Goal: Check status: Check status

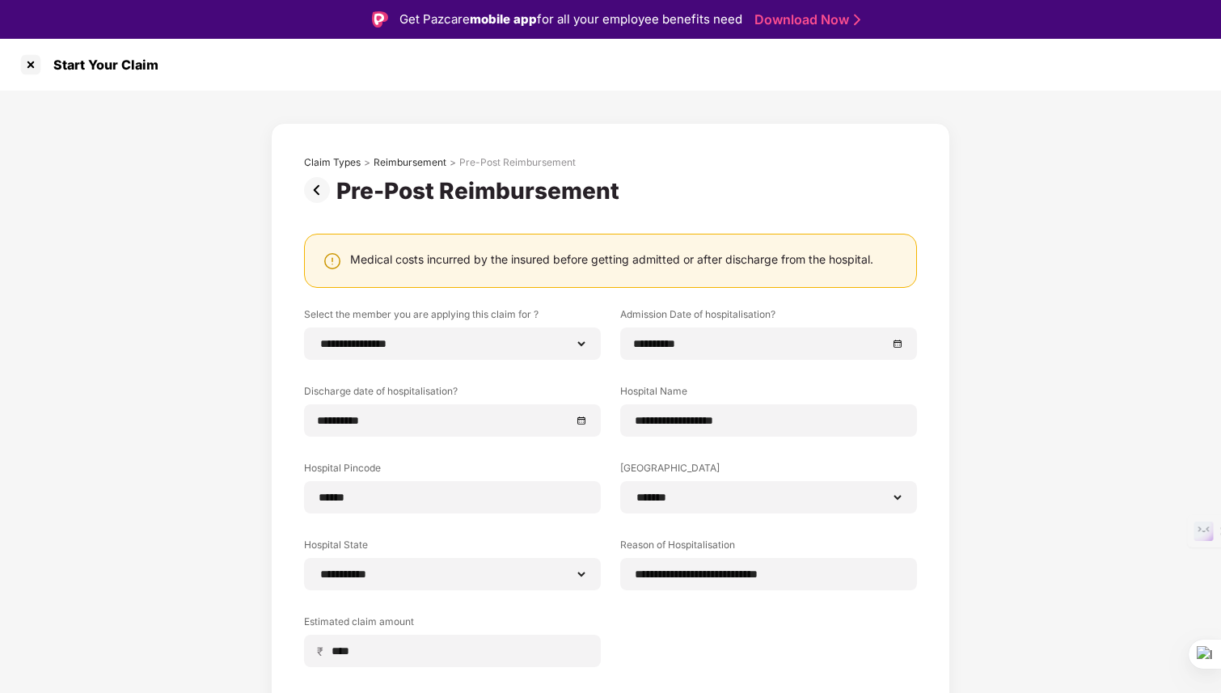
select select "**********"
select select "*******"
select select "**********"
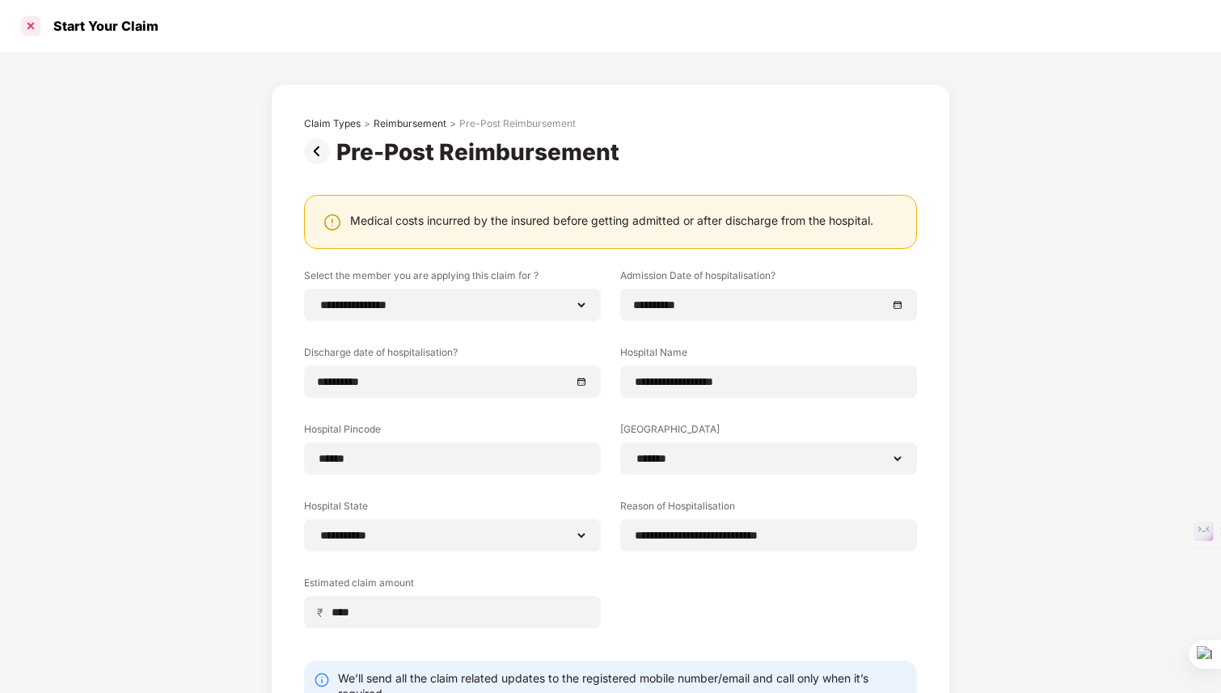
click at [32, 23] on div at bounding box center [31, 26] width 26 height 26
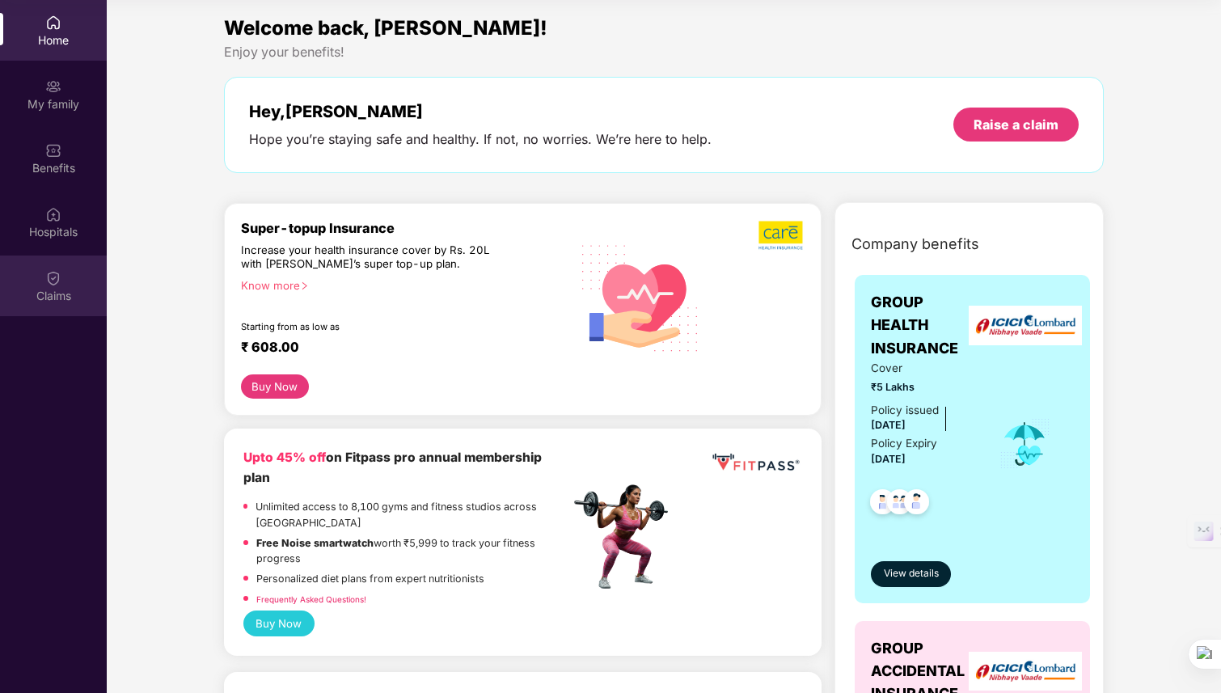
click at [58, 315] on div "Claims" at bounding box center [53, 286] width 107 height 61
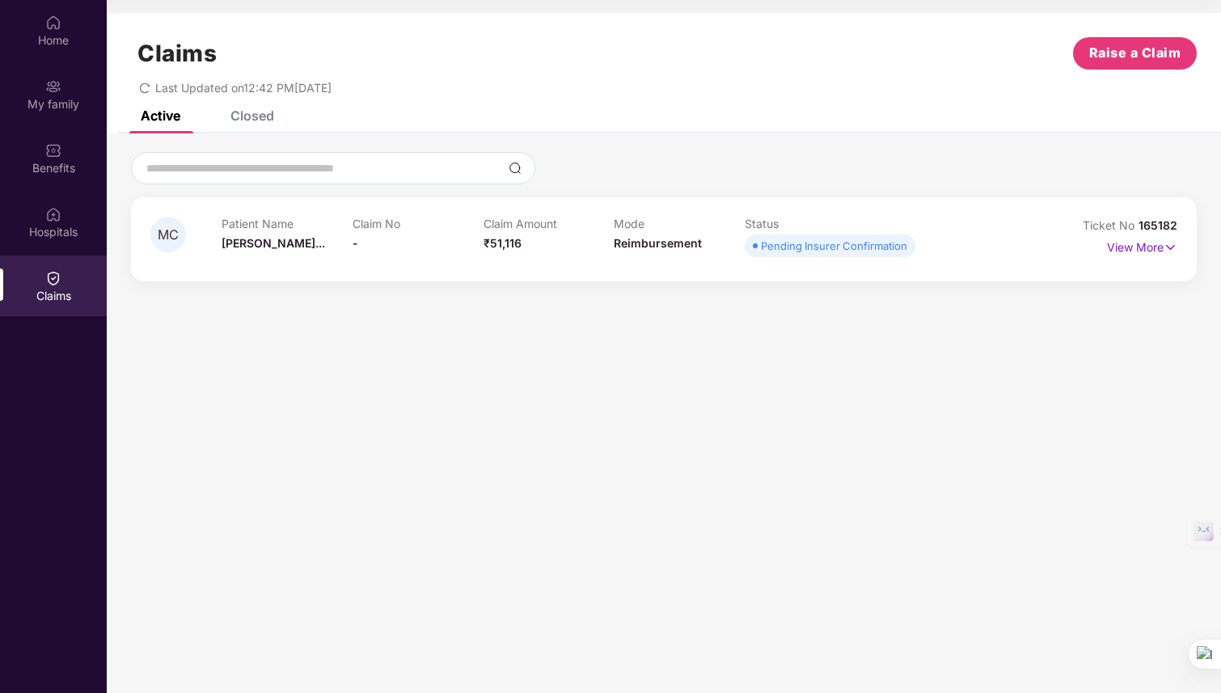
click at [145, 92] on icon "redo" at bounding box center [144, 87] width 11 height 11
click at [1167, 247] on img at bounding box center [1171, 248] width 14 height 18
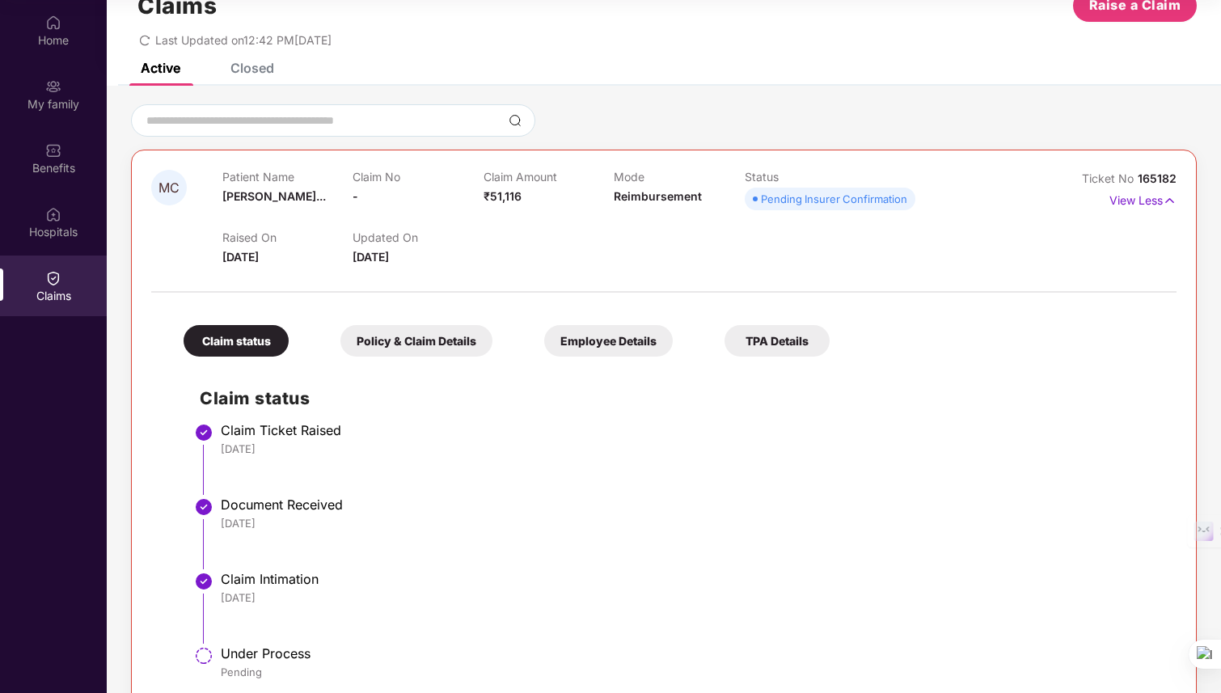
scroll to position [81, 0]
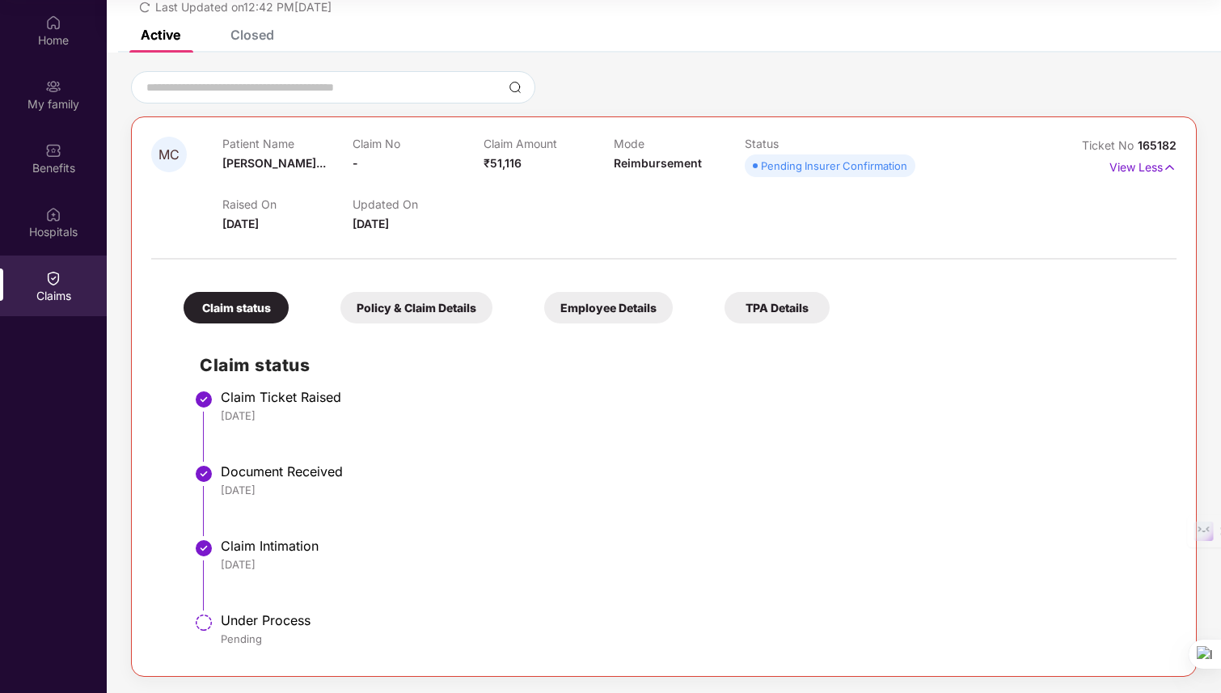
click at [248, 48] on div "Closed" at bounding box center [240, 35] width 68 height 36
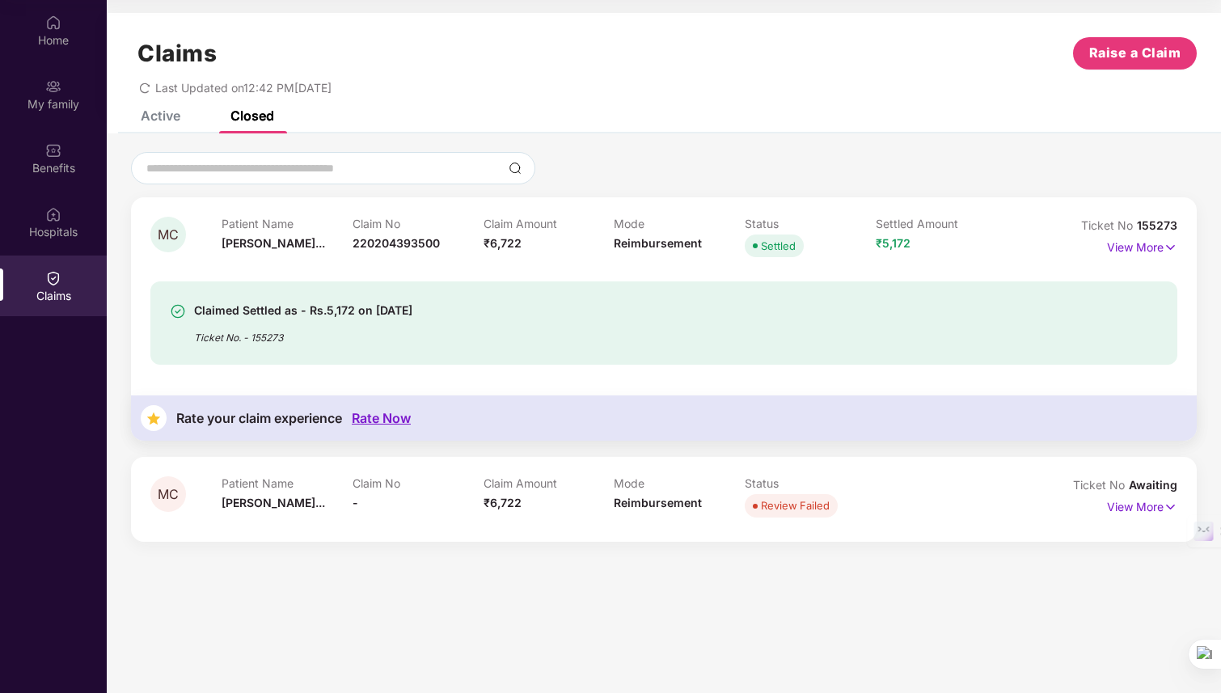
scroll to position [0, 0]
click at [1152, 504] on p "View More" at bounding box center [1142, 505] width 70 height 22
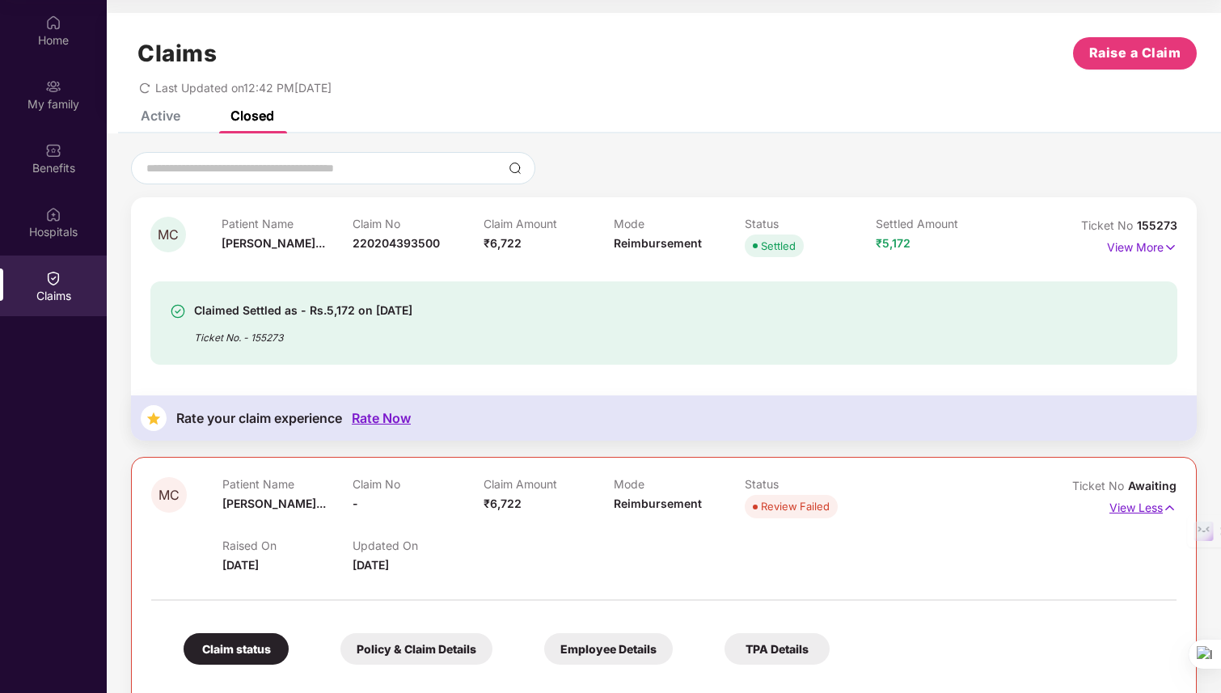
scroll to position [192, 0]
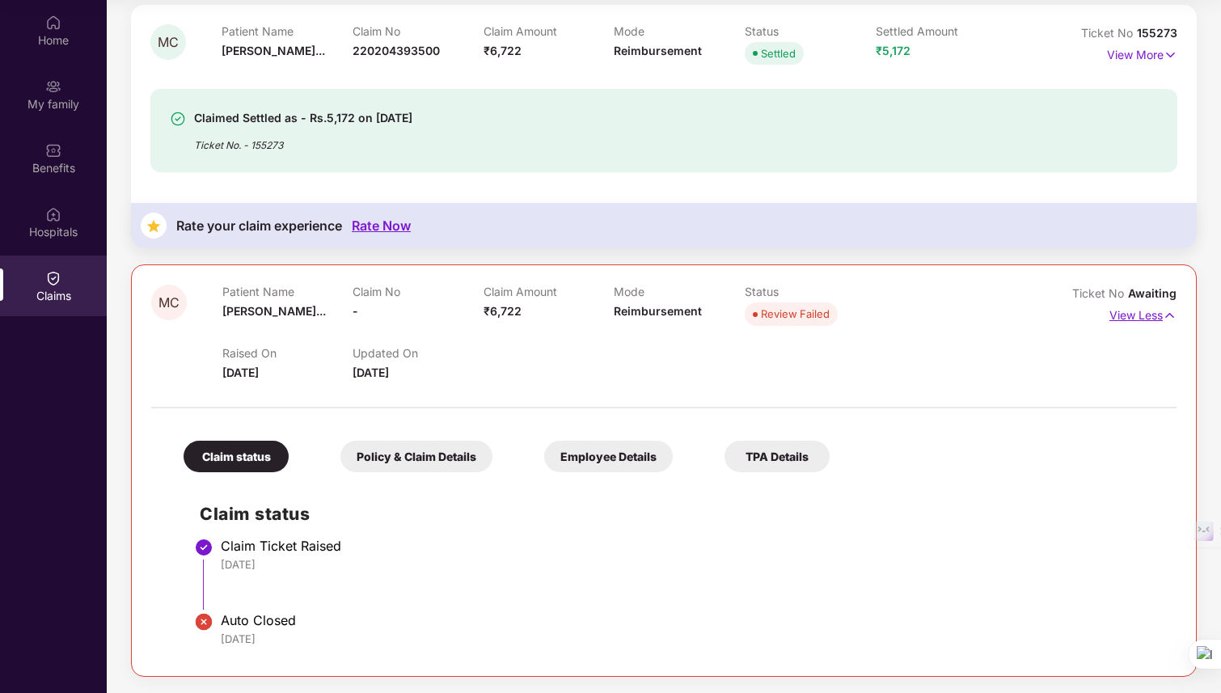
click at [1156, 317] on p "View Less" at bounding box center [1142, 313] width 67 height 22
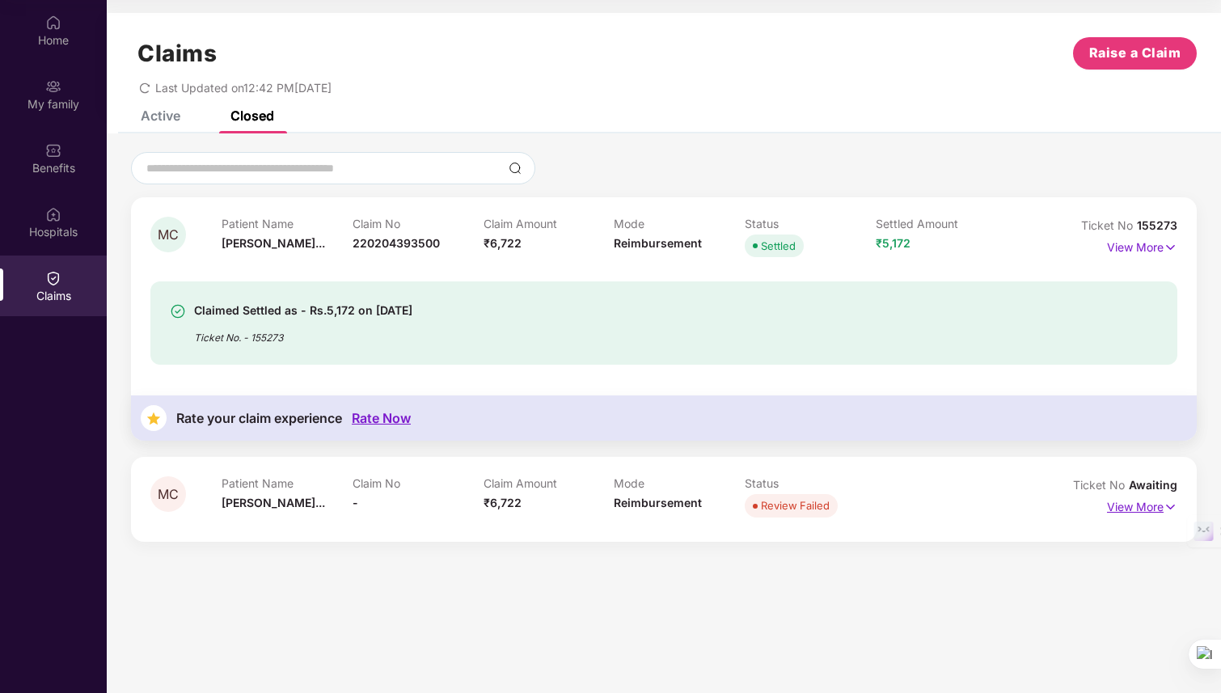
scroll to position [0, 0]
click at [789, 289] on div "Claimed Settled as - Rs.5,172 on [DATE] Ticket No. - 155273" at bounding box center [663, 322] width 1027 height 83
click at [1136, 247] on p "View More" at bounding box center [1142, 245] width 70 height 22
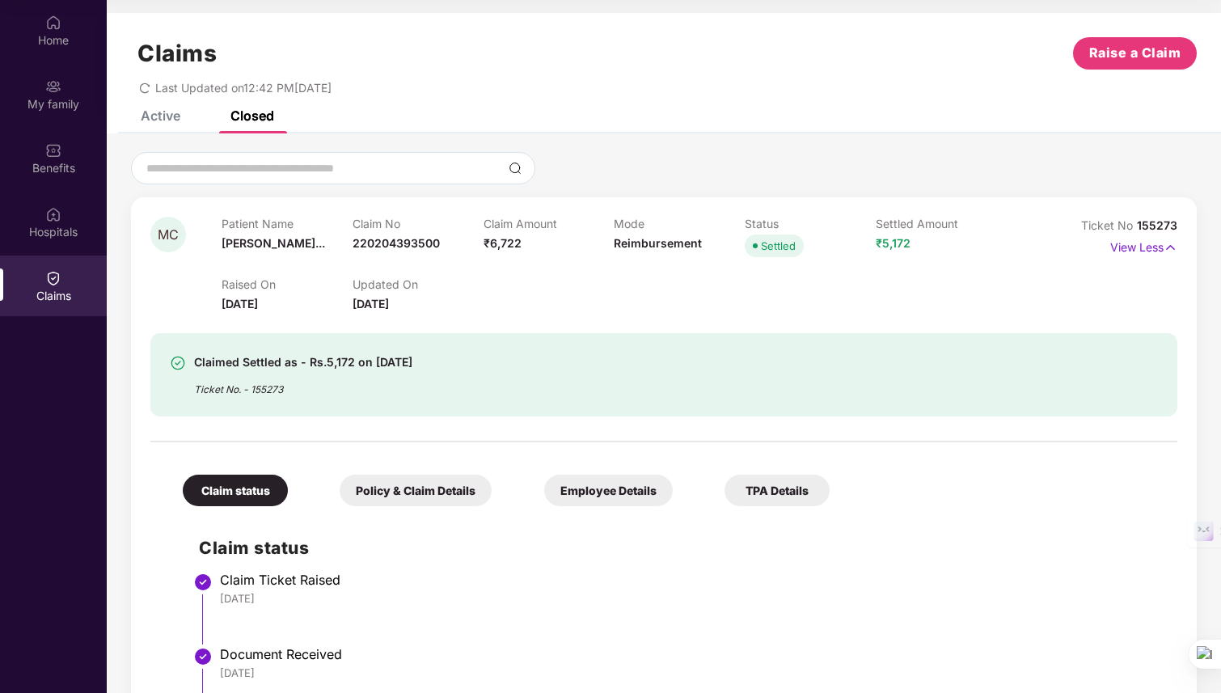
scroll to position [340, 0]
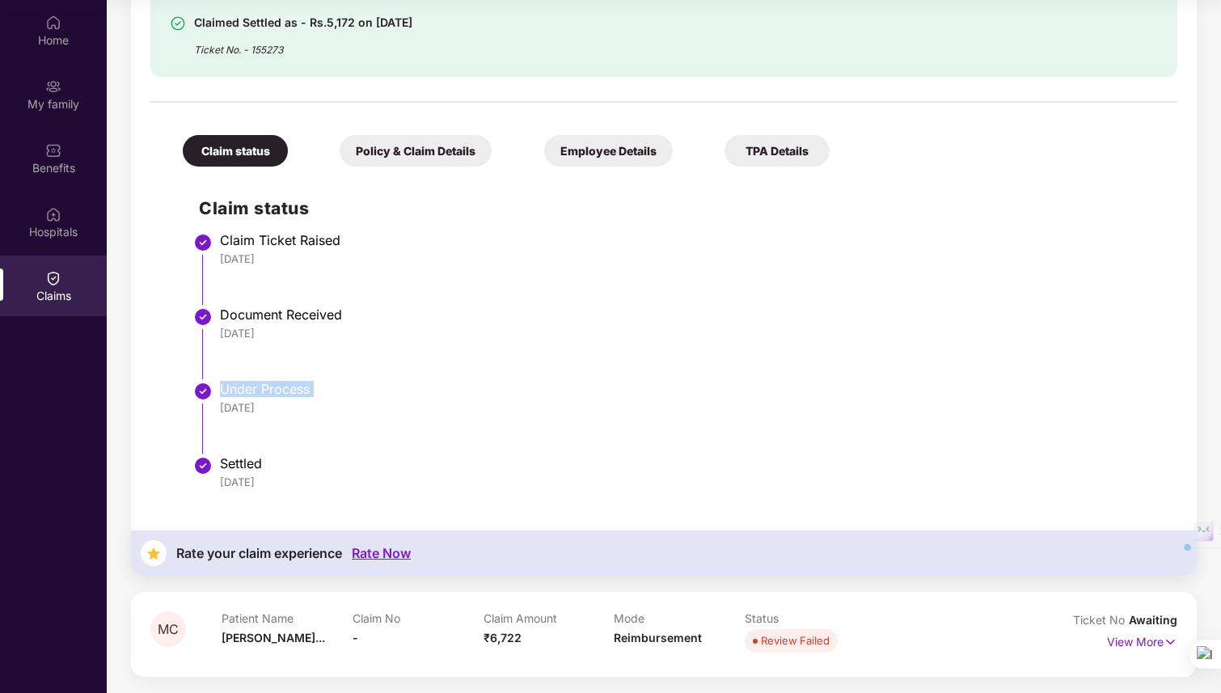
drag, startPoint x: 218, startPoint y: 390, endPoint x: 323, endPoint y: 399, distance: 105.6
click at [323, 399] on li "Under Process [DATE]" at bounding box center [680, 424] width 962 height 74
click at [323, 399] on div "Under Process [DATE]" at bounding box center [690, 398] width 941 height 34
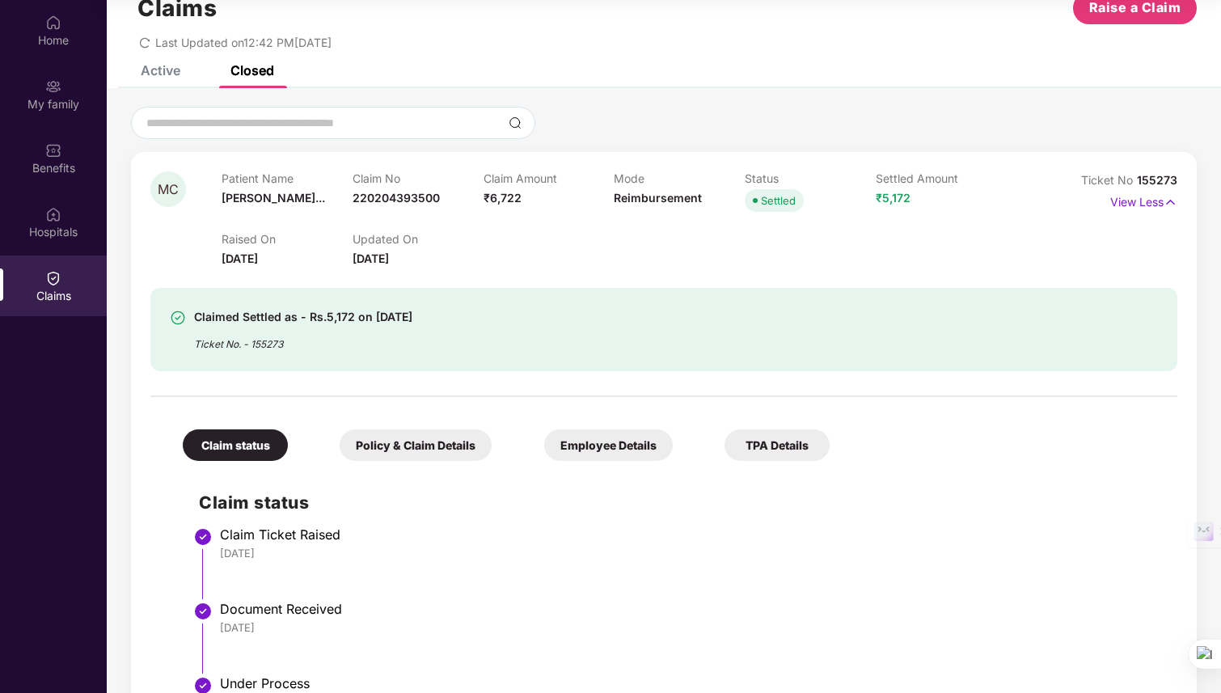
scroll to position [0, 0]
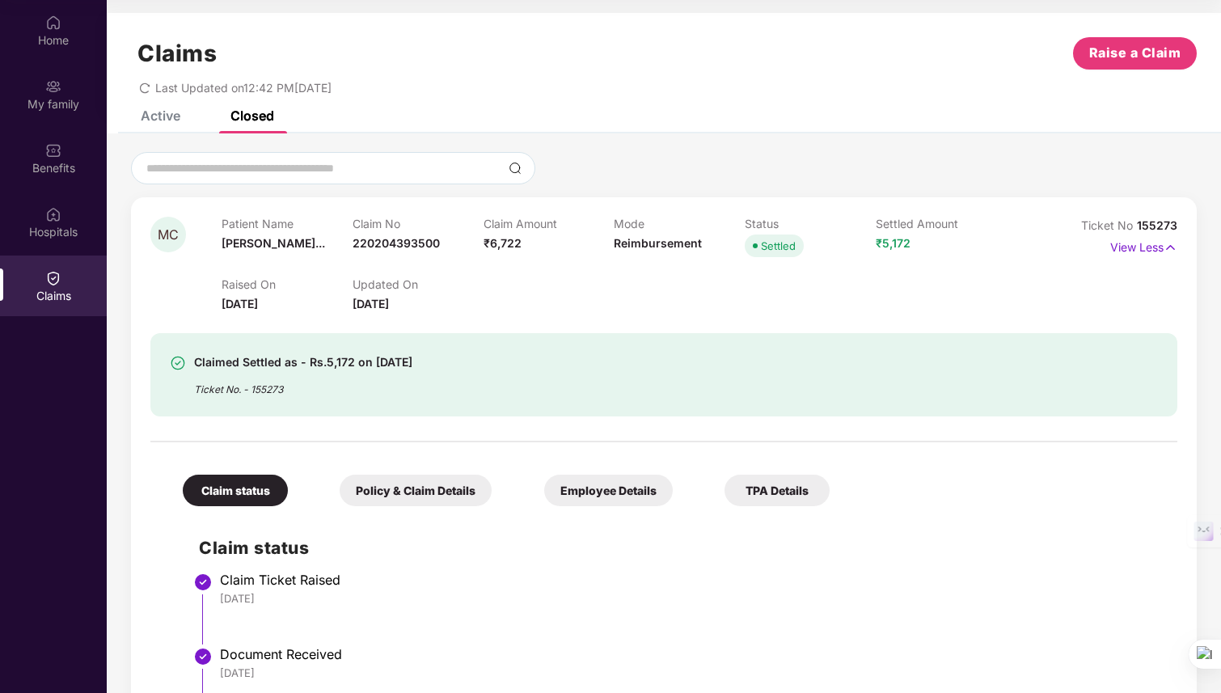
click at [182, 117] on div "Active Closed" at bounding box center [195, 116] width 158 height 36
click at [154, 117] on div "Active" at bounding box center [161, 116] width 40 height 16
